Goal: Transaction & Acquisition: Download file/media

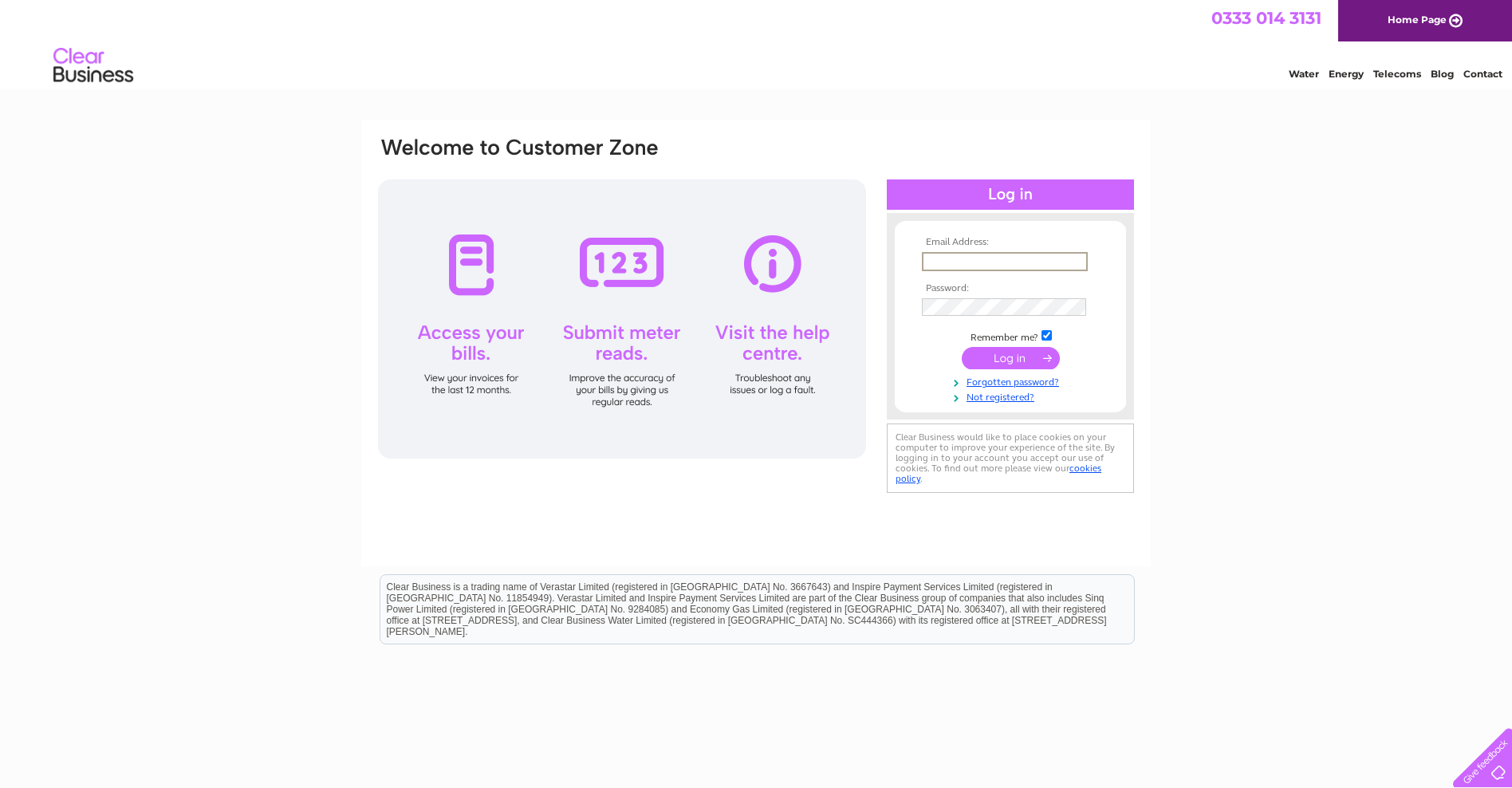
click at [938, 258] on input "text" at bounding box center [1005, 262] width 166 height 19
type input "paul@systemwise.co.uk"
click at [1018, 355] on input "submit" at bounding box center [1011, 357] width 98 height 22
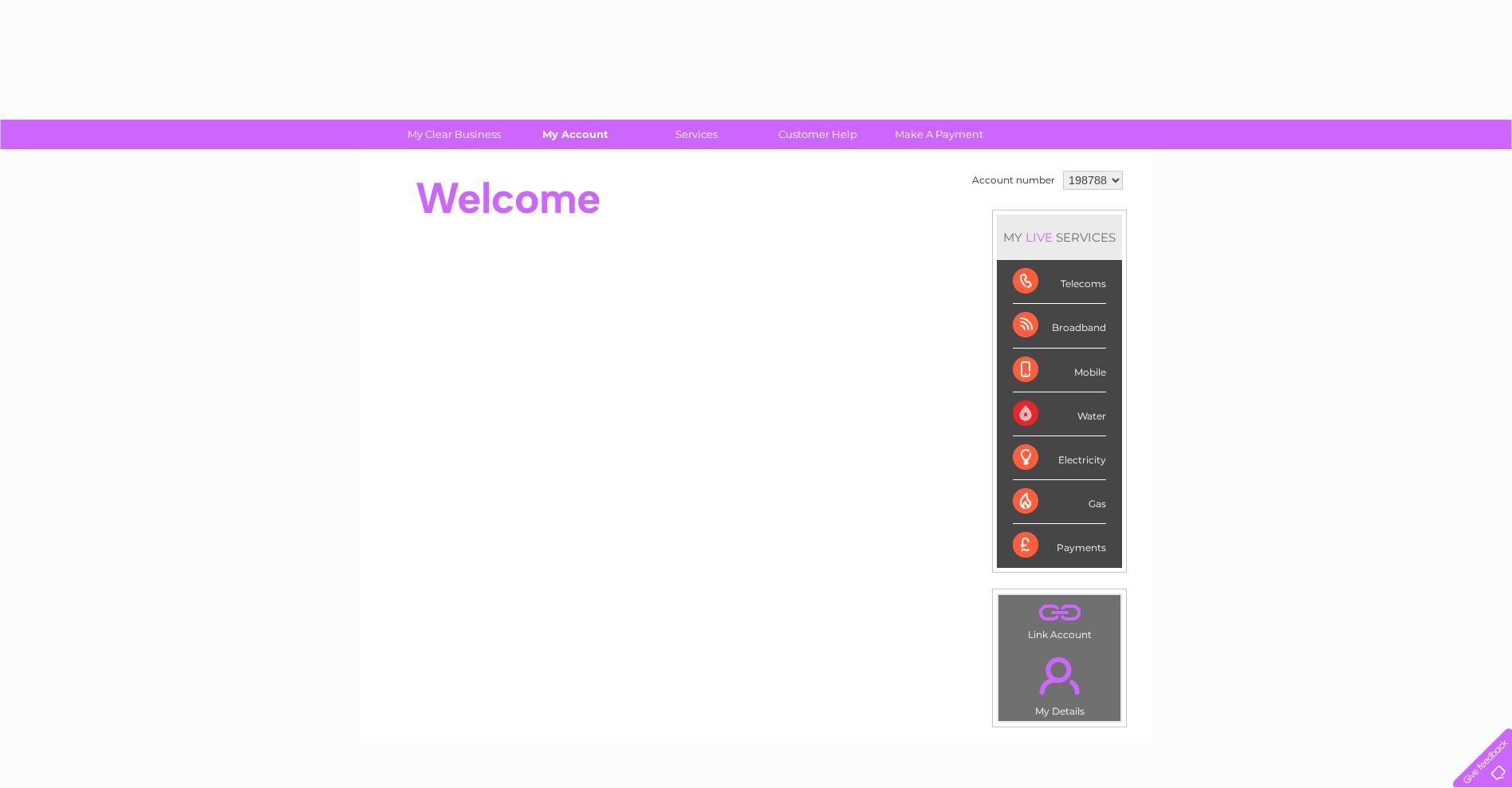
click at [558, 133] on link "My Account" at bounding box center [575, 134] width 131 height 30
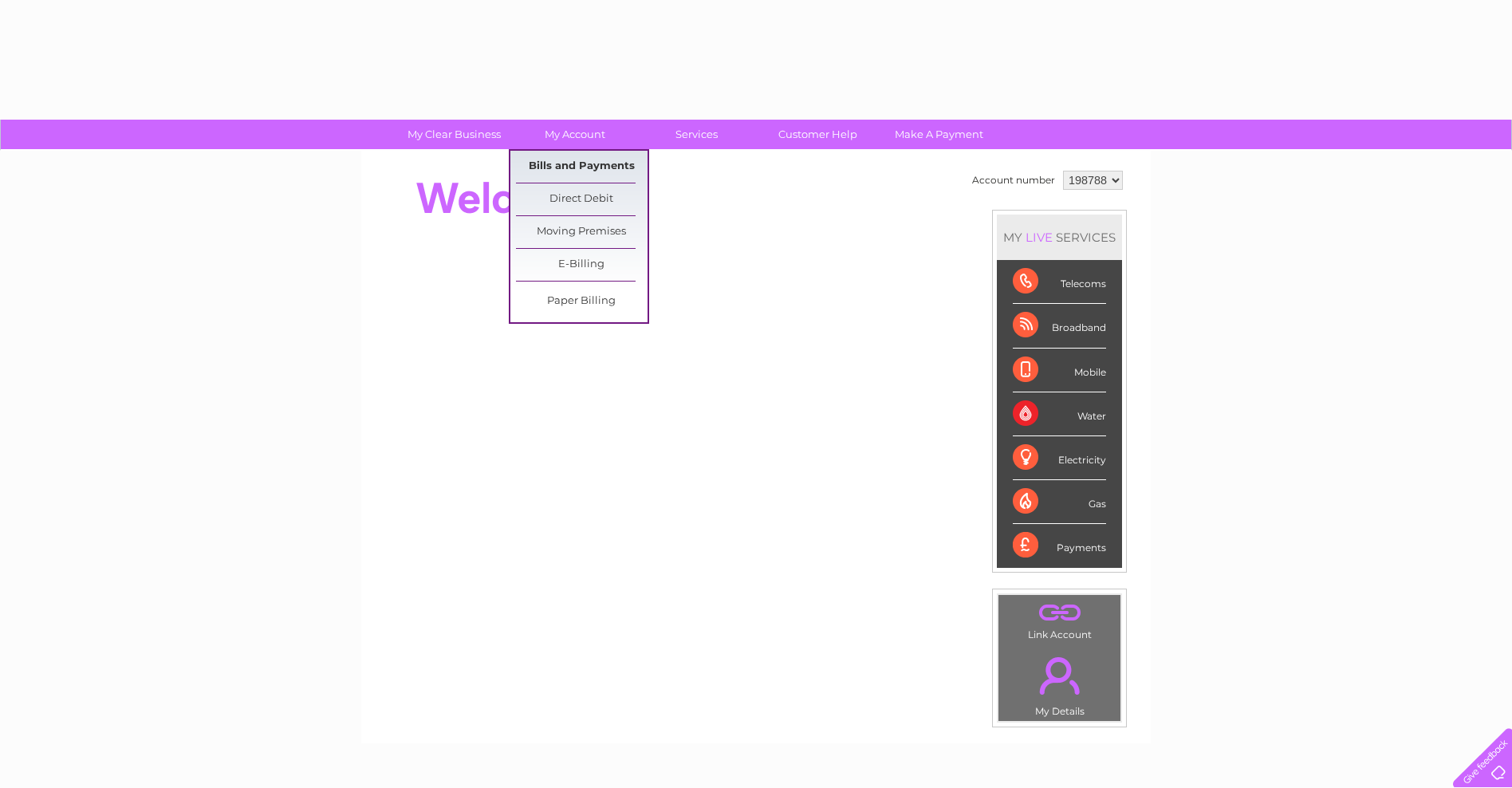
click at [559, 166] on link "Bills and Payments" at bounding box center [581, 167] width 131 height 32
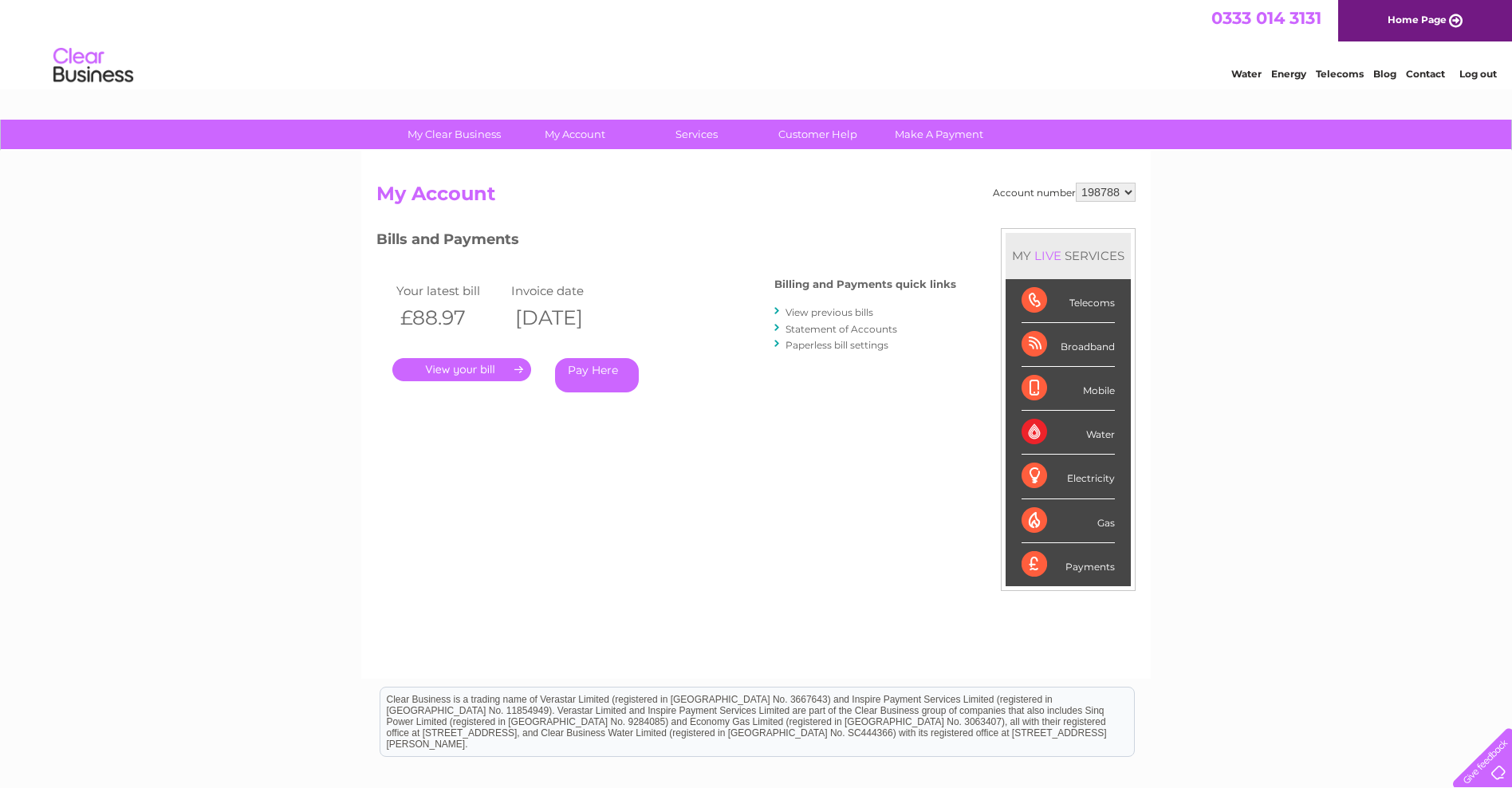
click at [795, 309] on link "View previous bills" at bounding box center [830, 313] width 88 height 12
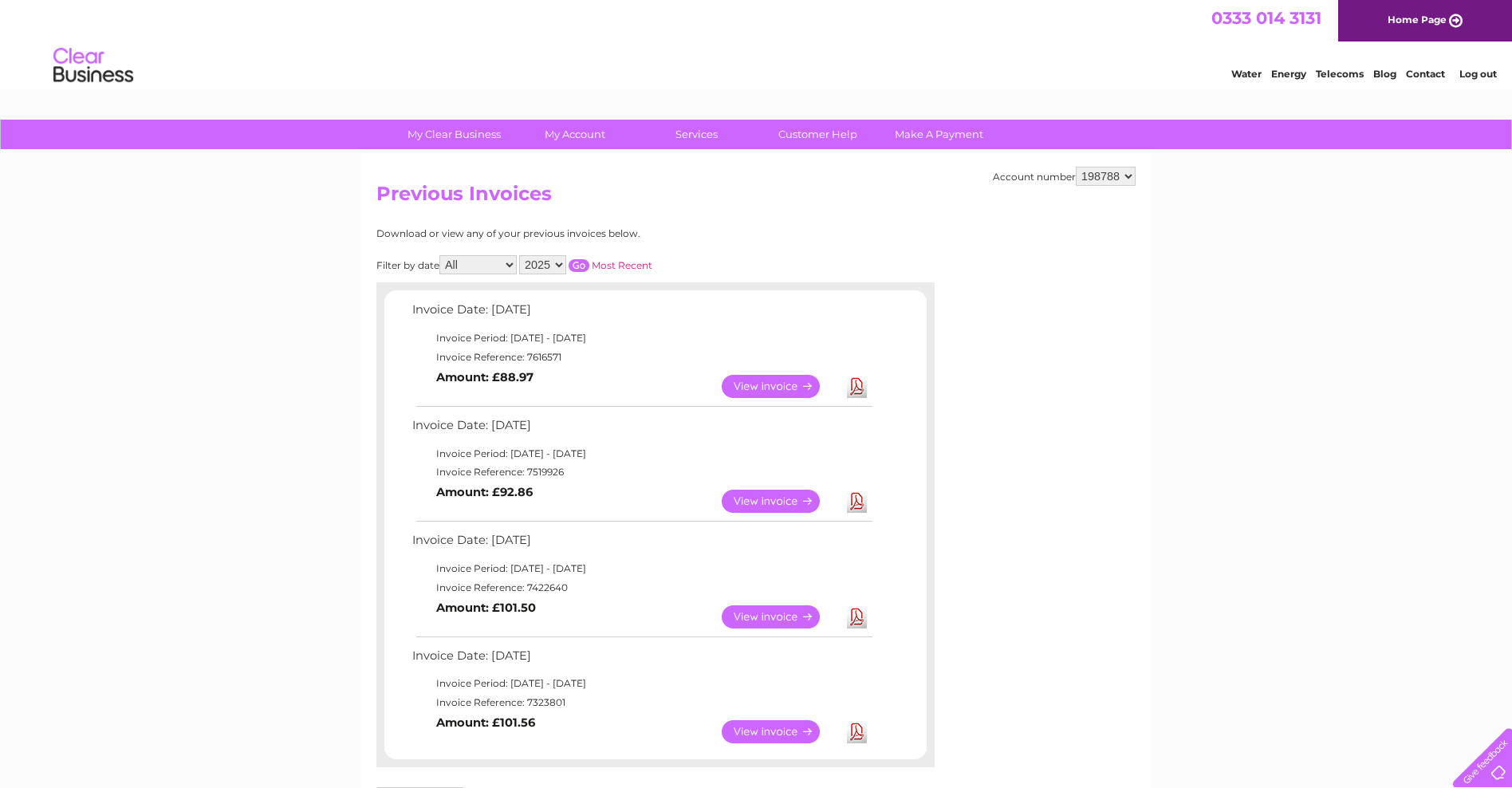
click at [854, 387] on link "Download" at bounding box center [857, 386] width 20 height 23
click at [850, 502] on link "Download" at bounding box center [857, 501] width 20 height 23
click at [853, 618] on link "Download" at bounding box center [857, 617] width 20 height 23
click at [856, 734] on link "Download" at bounding box center [857, 731] width 20 height 23
